Goal: Task Accomplishment & Management: Manage account settings

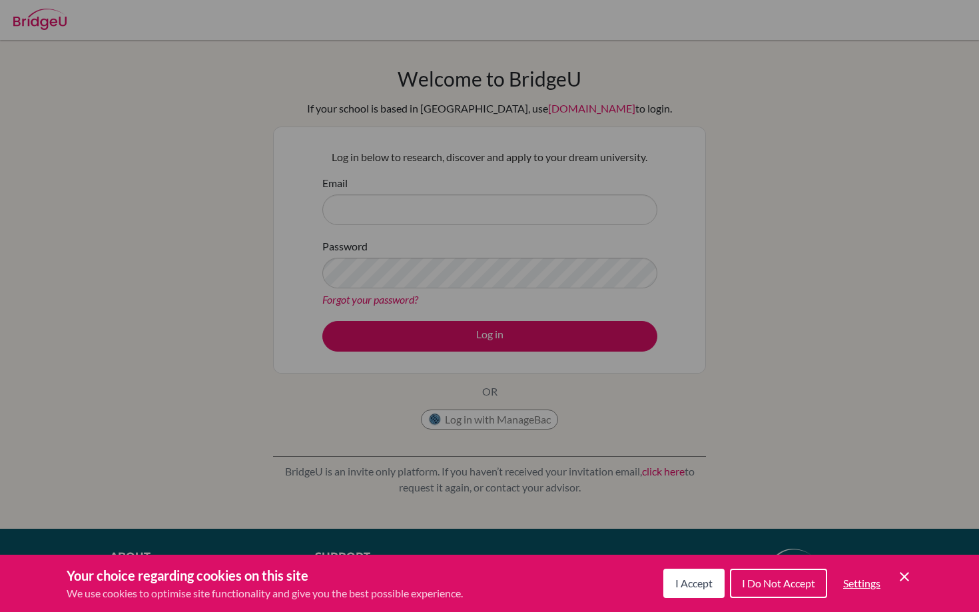
click at [784, 585] on span "I Do Not Accept" at bounding box center [778, 583] width 73 height 13
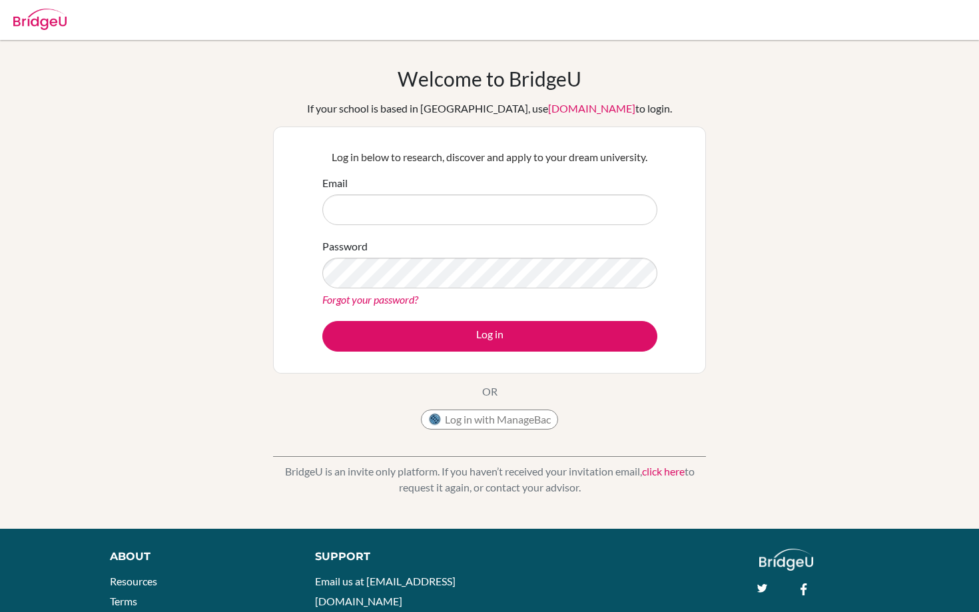
click at [532, 227] on form "Email Password Forgot your password? Log in" at bounding box center [489, 263] width 335 height 177
click at [523, 223] on input "Email" at bounding box center [489, 209] width 335 height 31
type input "d"
type input "2"
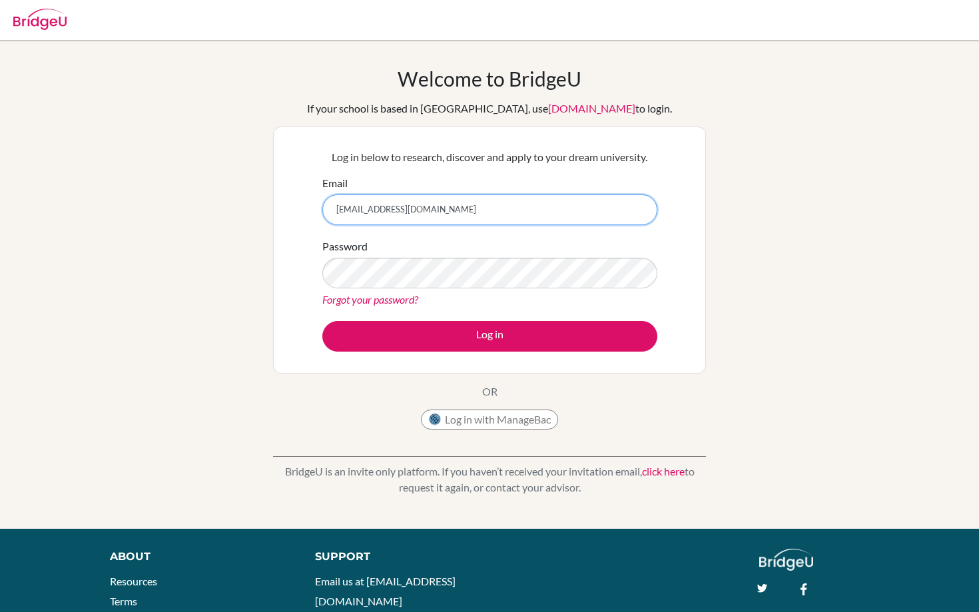
type input "[EMAIL_ADDRESS][DOMAIN_NAME]"
click at [370, 300] on link "Forgot your password?" at bounding box center [370, 299] width 96 height 13
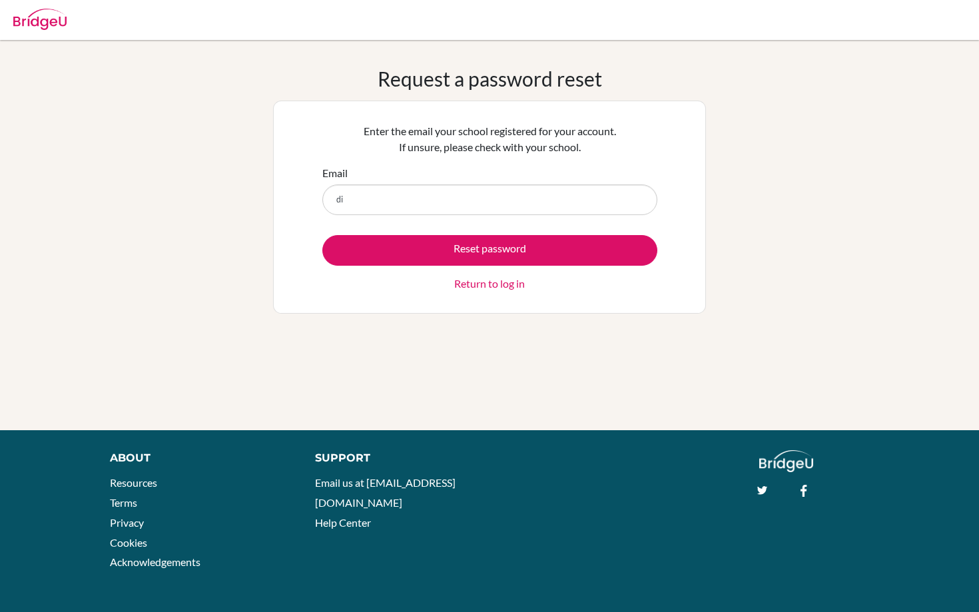
type input "d"
click at [338, 202] on input "250351@" at bounding box center [489, 200] width 335 height 31
click at [335, 201] on input "250351@" at bounding box center [489, 200] width 335 height 31
click at [446, 206] on input "DIAB250351@" at bounding box center [489, 200] width 335 height 31
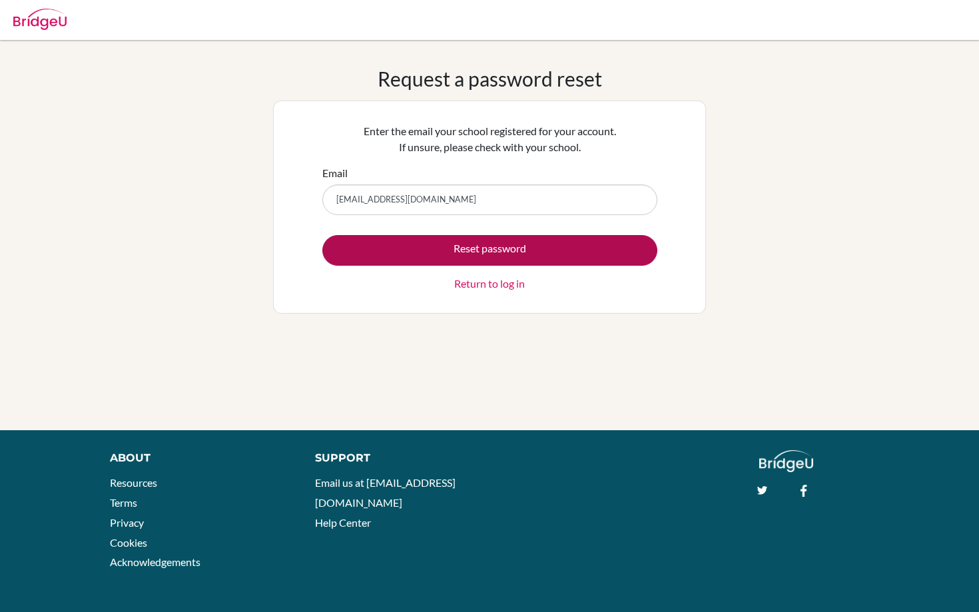
type input "[EMAIL_ADDRESS][DOMAIN_NAME]"
click at [444, 245] on button "Reset password" at bounding box center [489, 250] width 335 height 31
